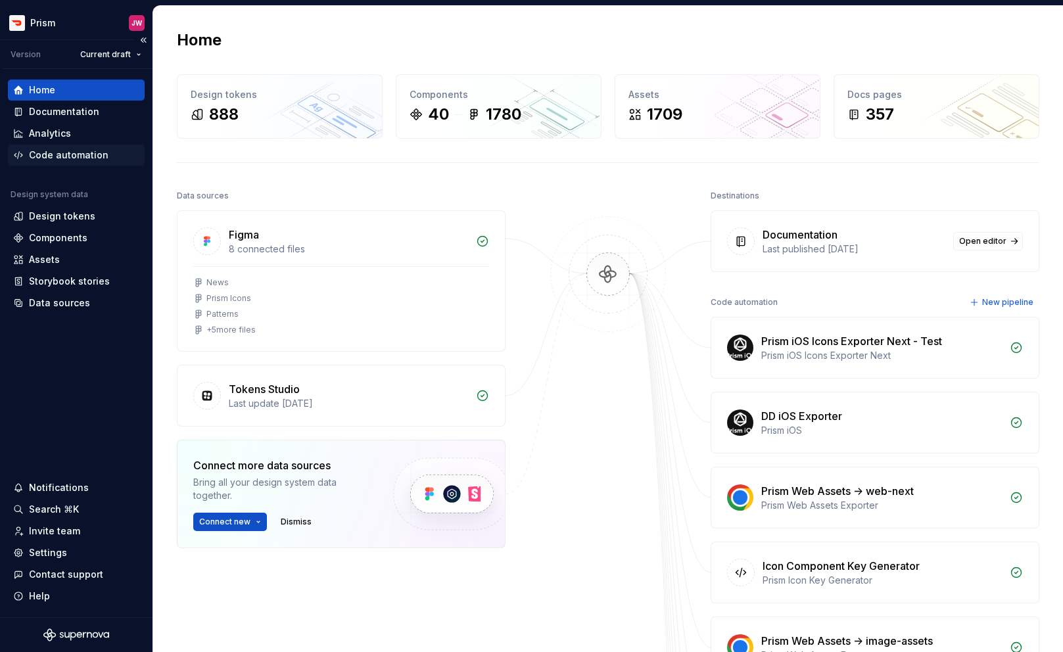
click at [76, 154] on div "Code automation" at bounding box center [69, 155] width 80 height 13
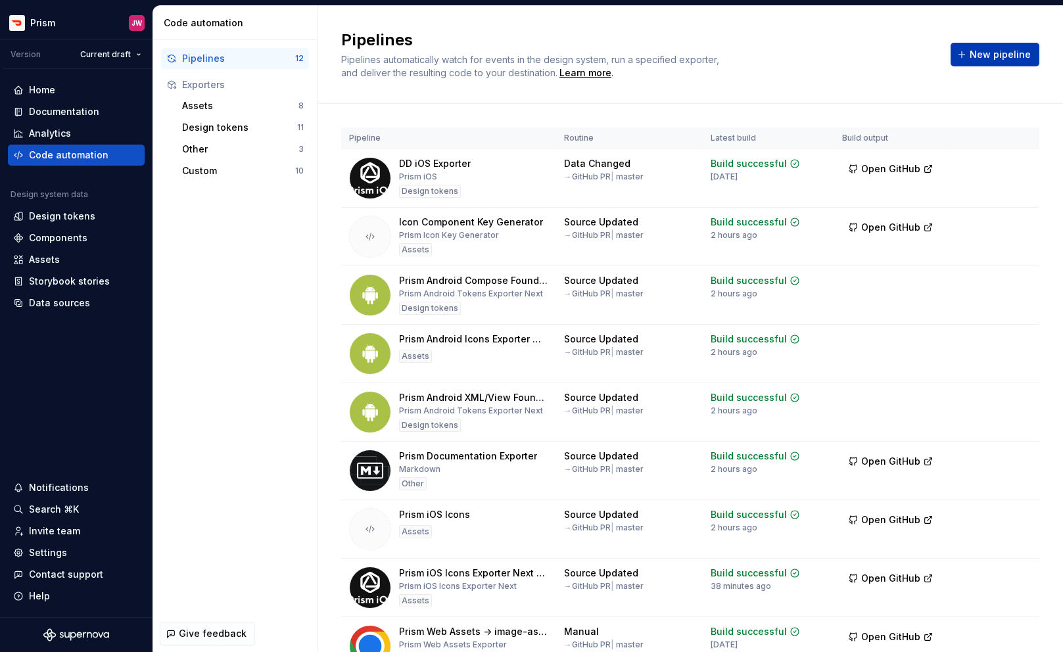
click at [976, 55] on span "New pipeline" at bounding box center [999, 54] width 61 height 13
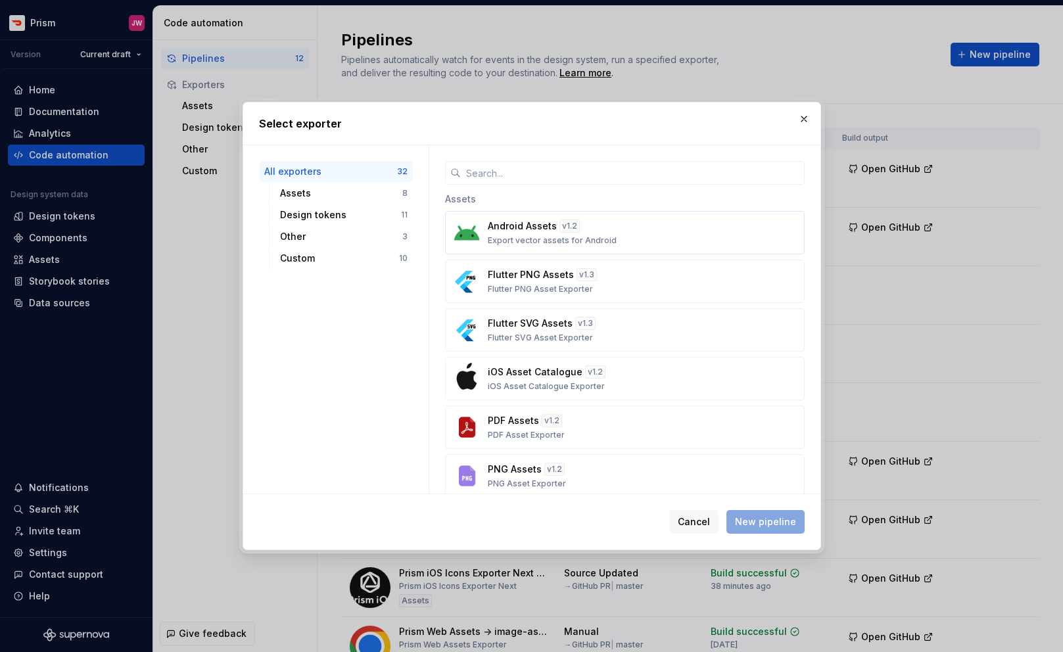
click at [532, 226] on p "Android Assets" at bounding box center [522, 226] width 69 height 13
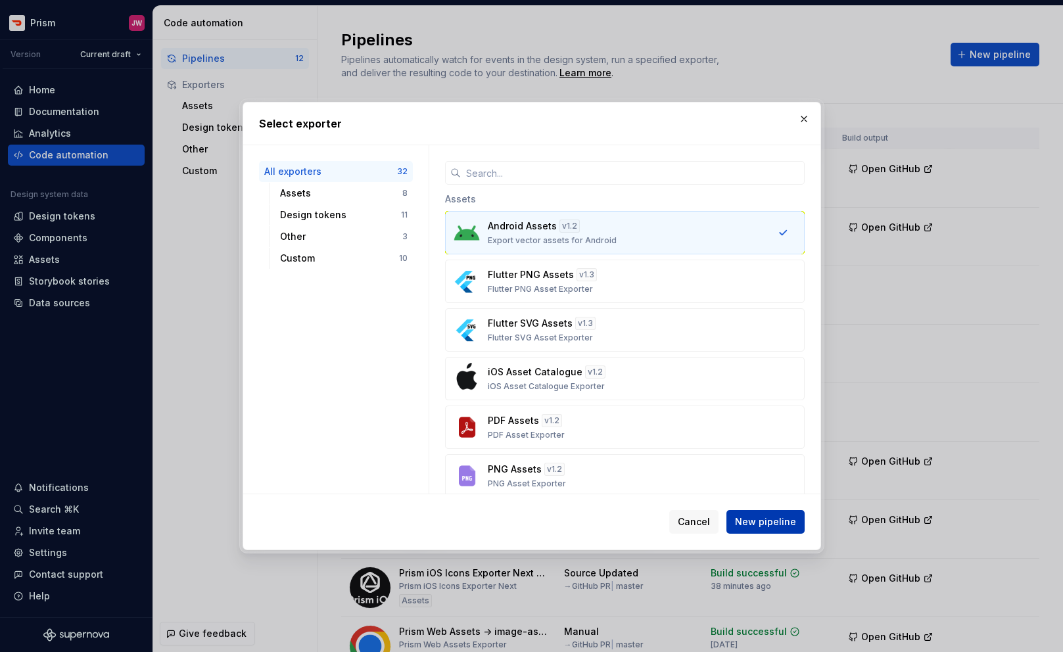
click at [763, 520] on span "New pipeline" at bounding box center [765, 521] width 61 height 13
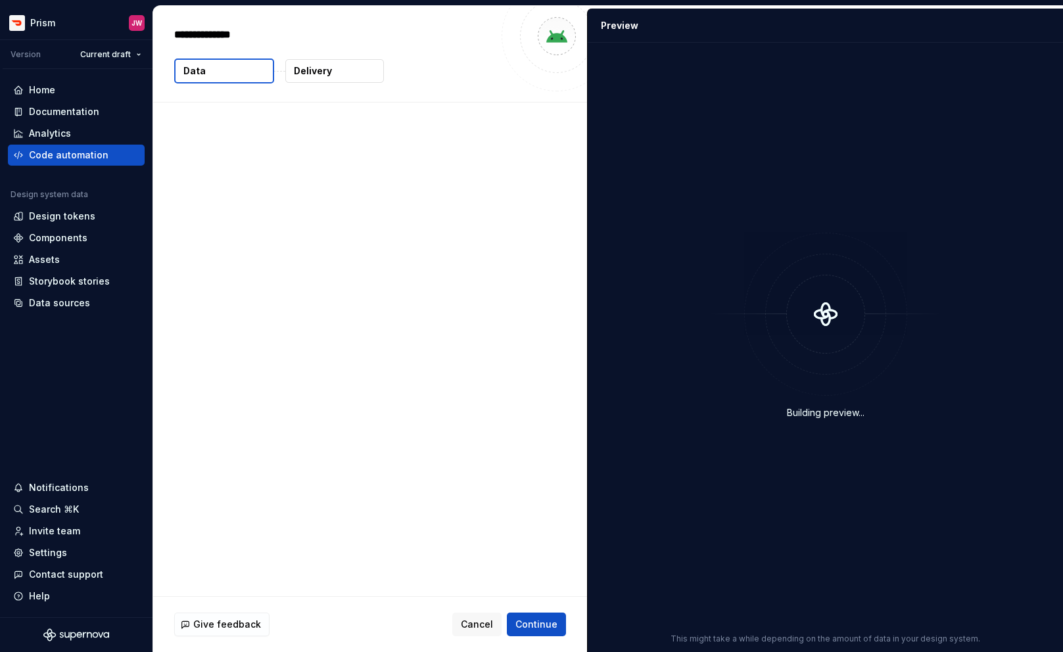
type textarea "*"
click at [281, 39] on textarea "**********" at bounding box center [333, 34] width 322 height 21
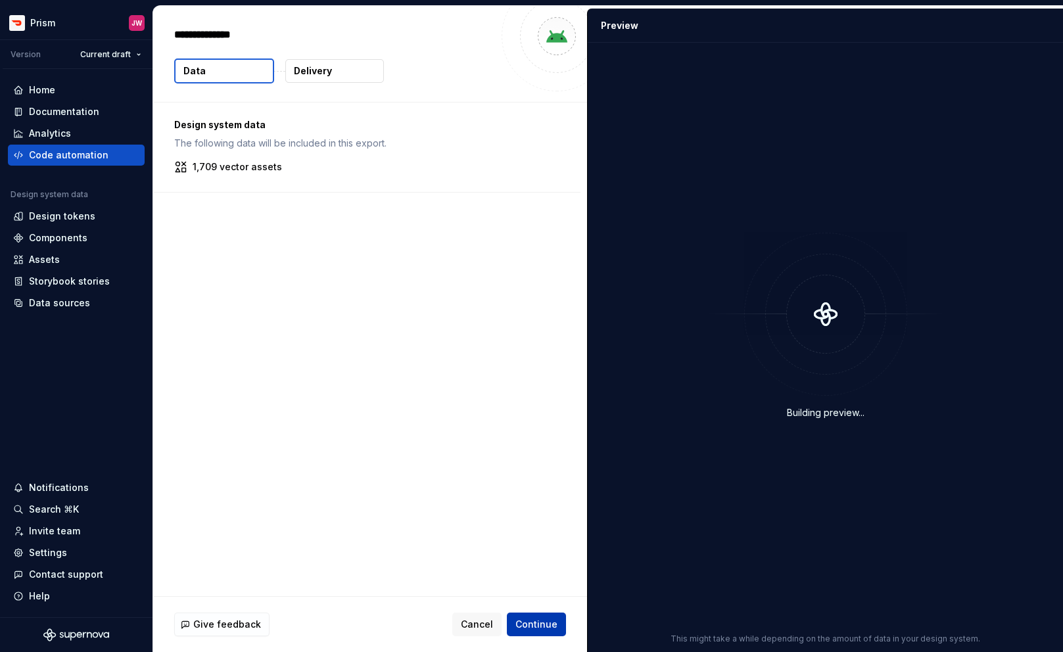
click at [545, 623] on span "Continue" at bounding box center [536, 624] width 42 height 13
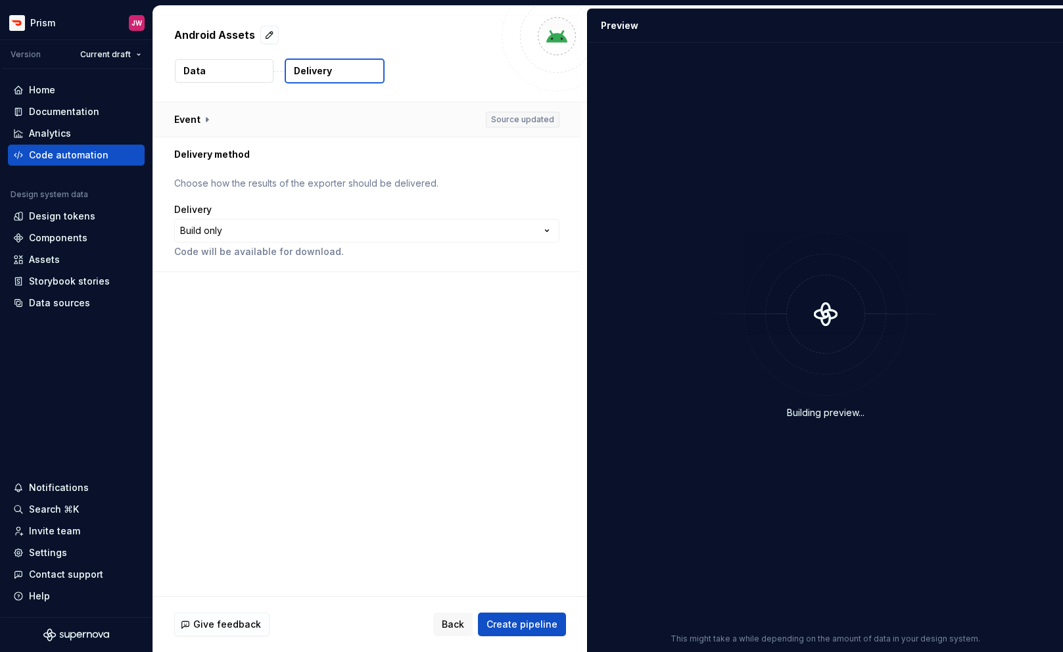
click at [206, 114] on button "button" at bounding box center [366, 120] width 427 height 34
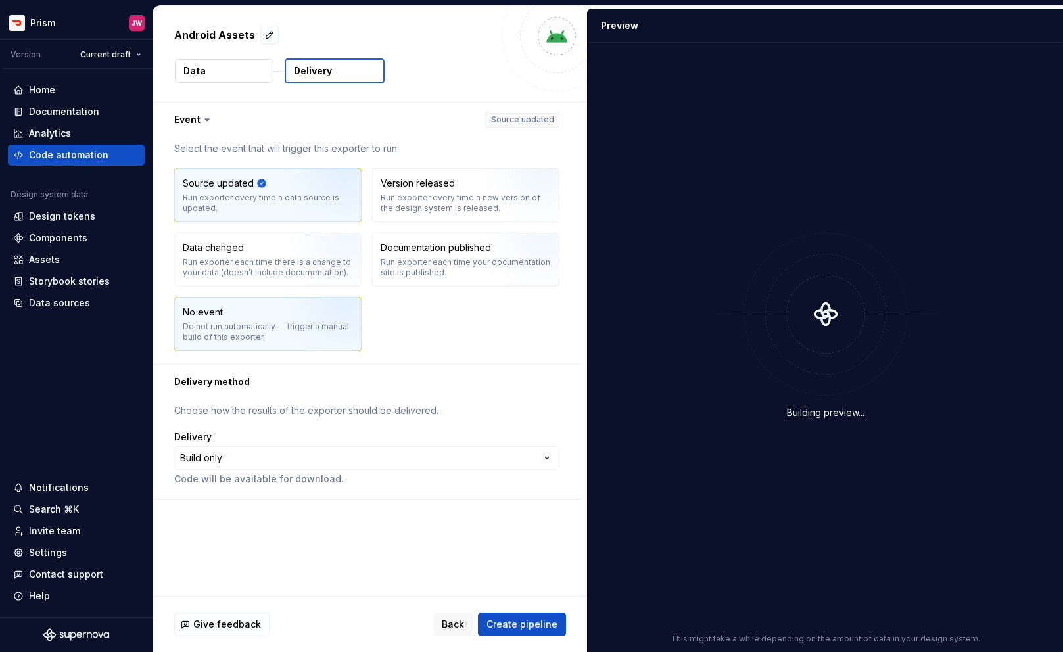
click at [275, 333] on div "Do not run automatically — trigger a manual build of this exporter." at bounding box center [268, 331] width 170 height 21
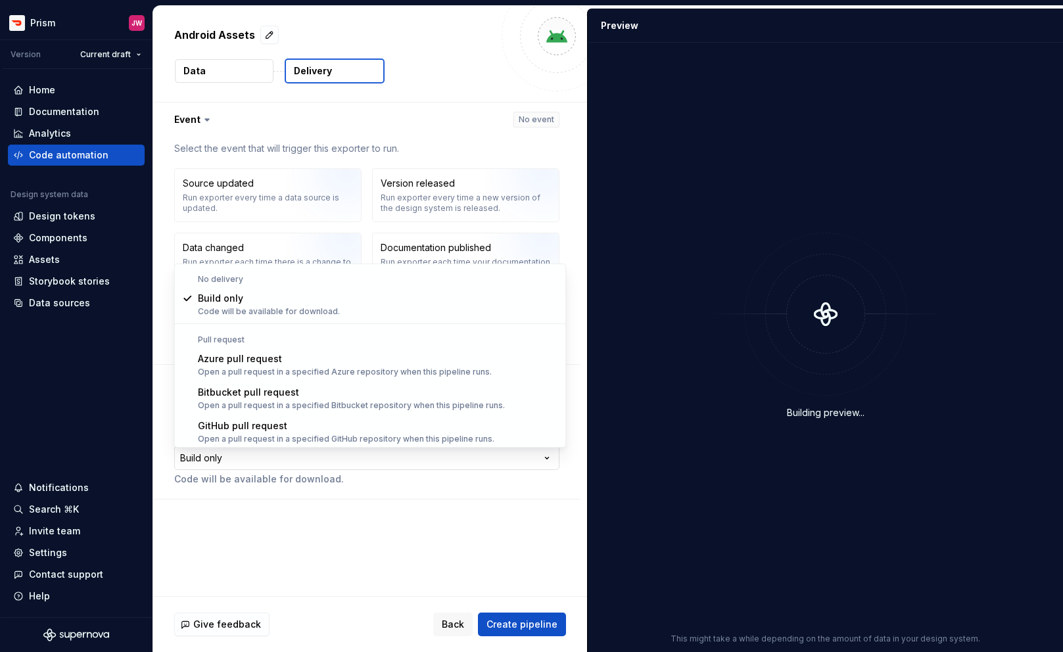
click at [310, 448] on html "**********" at bounding box center [531, 326] width 1063 height 652
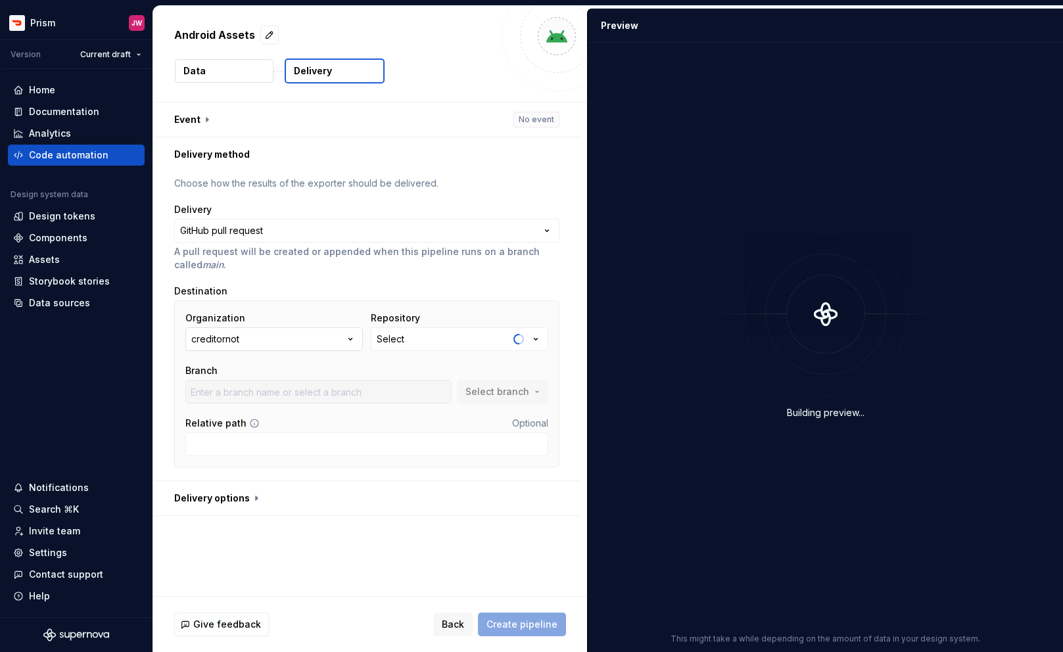
click at [352, 339] on icon "button" at bounding box center [350, 339] width 3 height 2
